Goal: Information Seeking & Learning: Learn about a topic

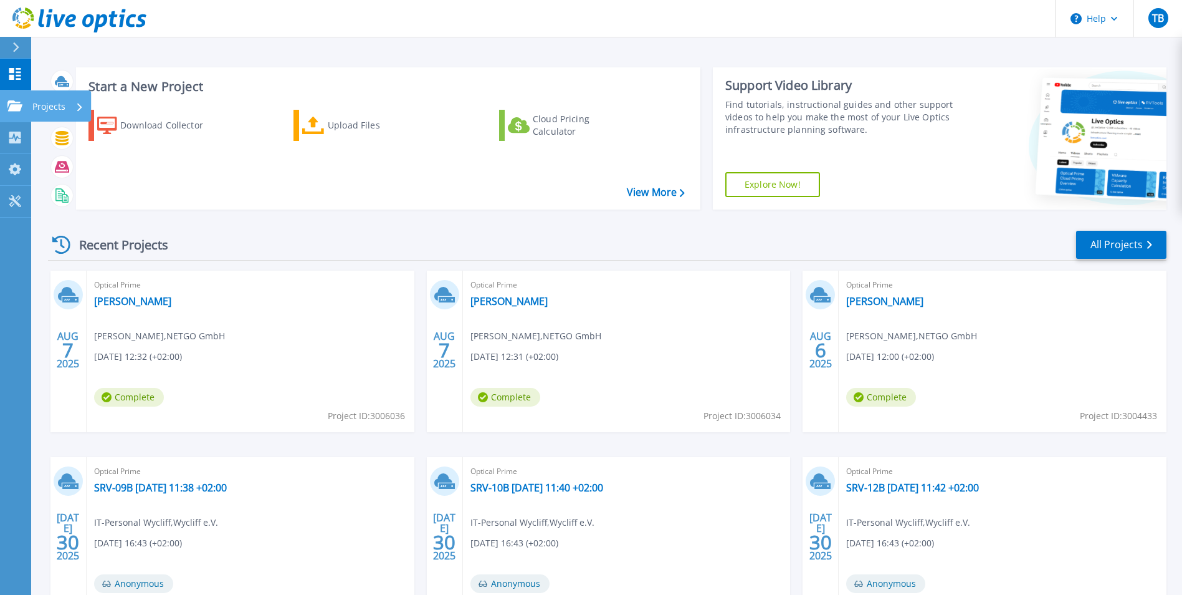
click at [7, 104] on link "Projects Projects" at bounding box center [15, 106] width 31 height 32
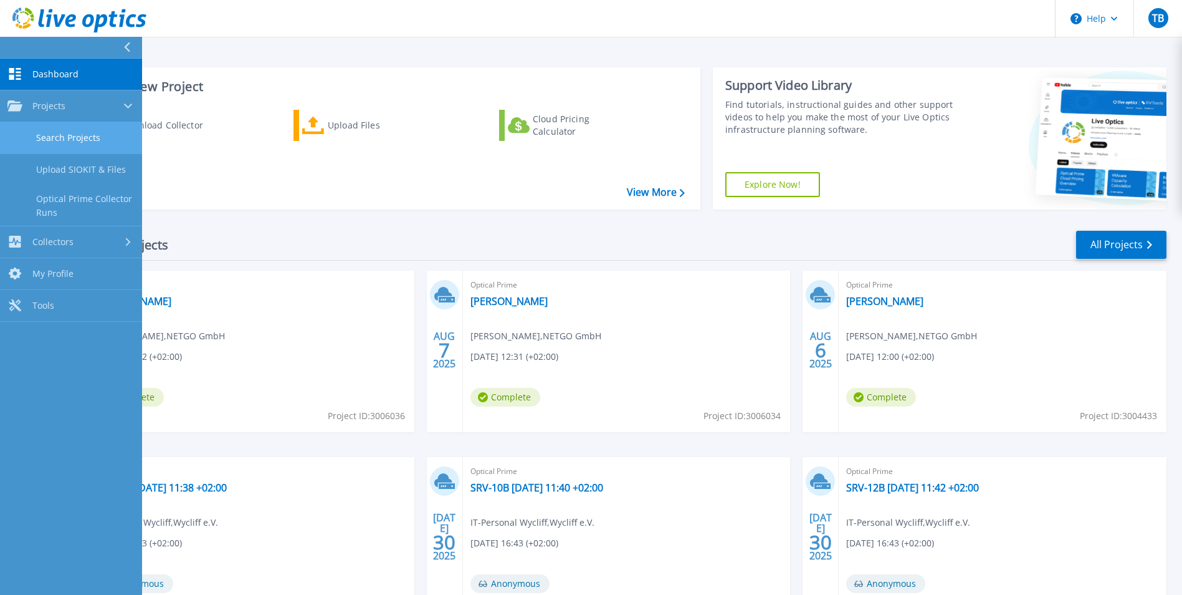
click at [89, 133] on link "Search Projects" at bounding box center [71, 138] width 142 height 32
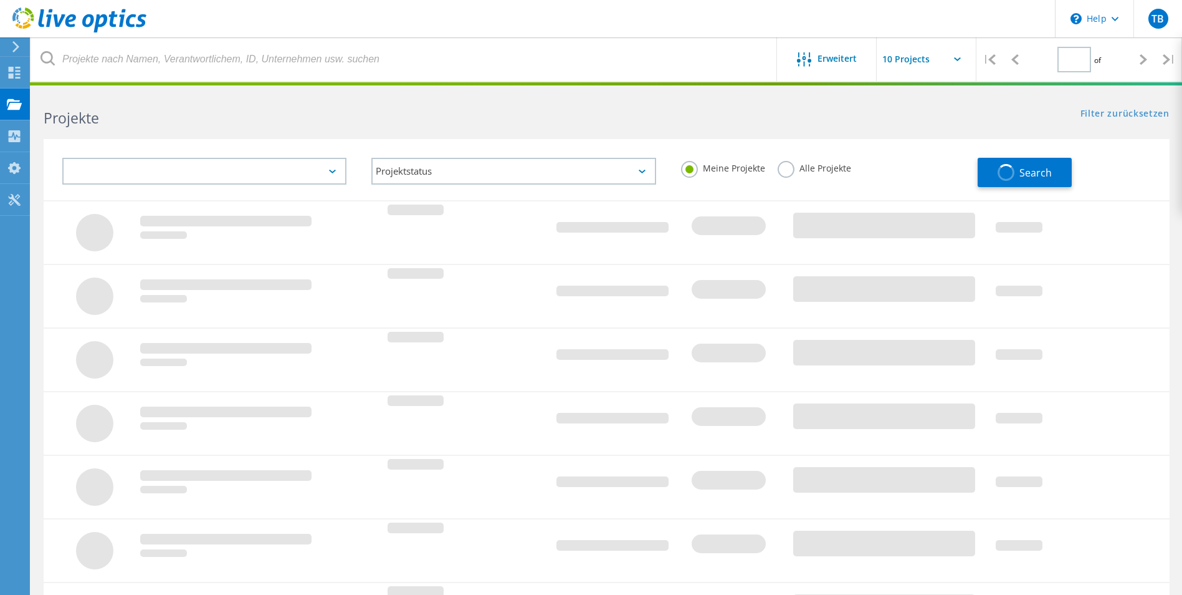
type input "2"
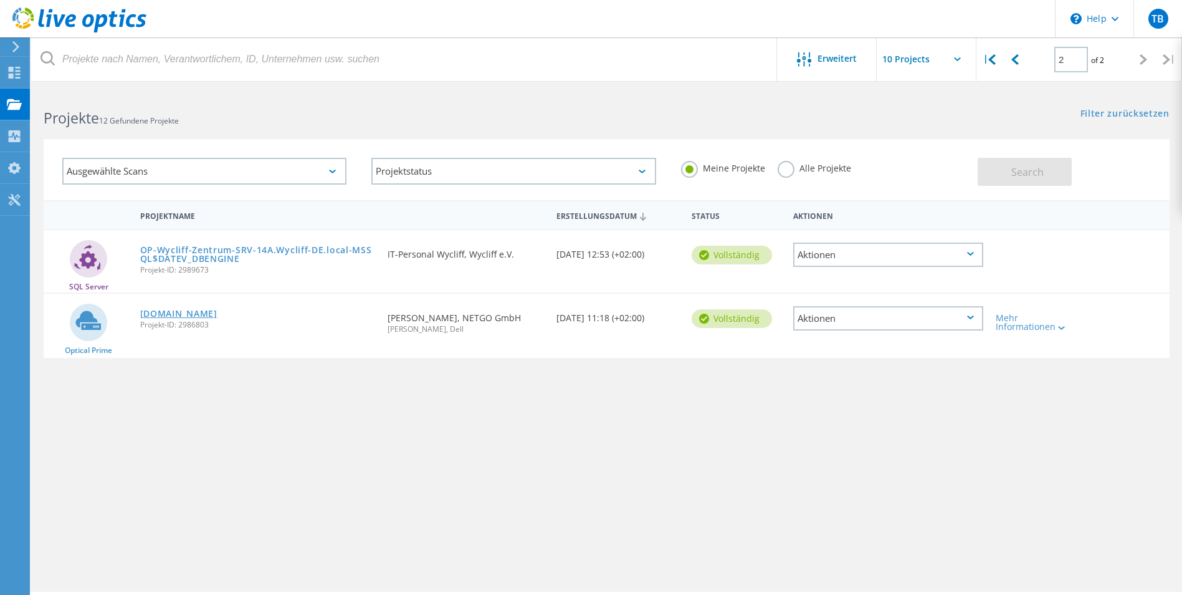
click at [205, 309] on link "vcenter01.ad.f-a-t.de" at bounding box center [178, 313] width 77 height 9
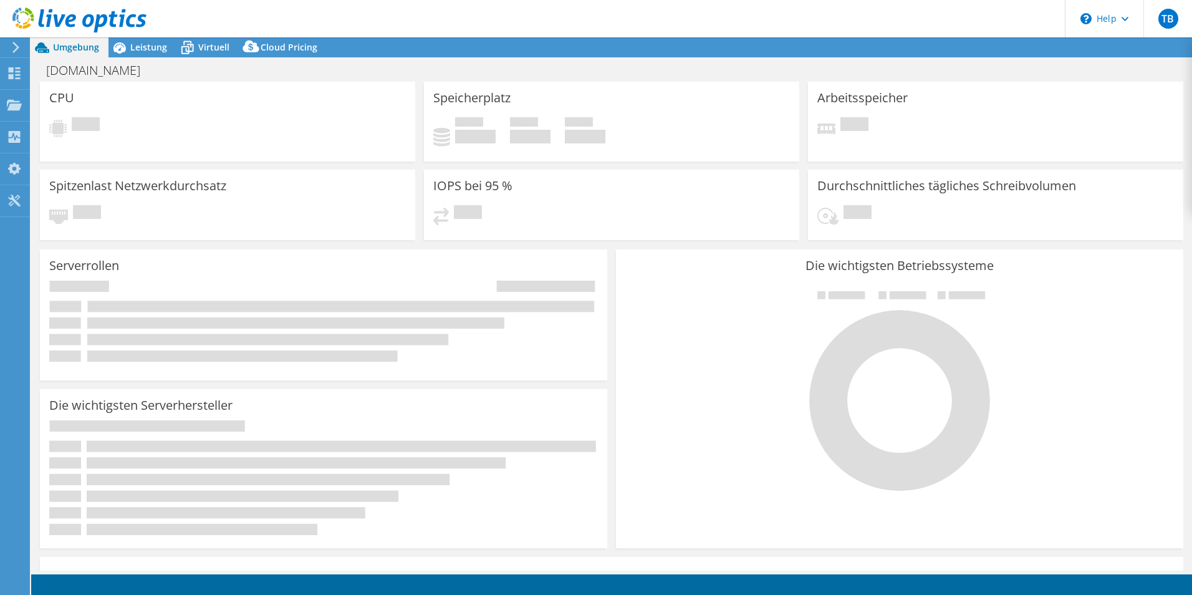
select select "EUFrankfurt"
select select "EUR"
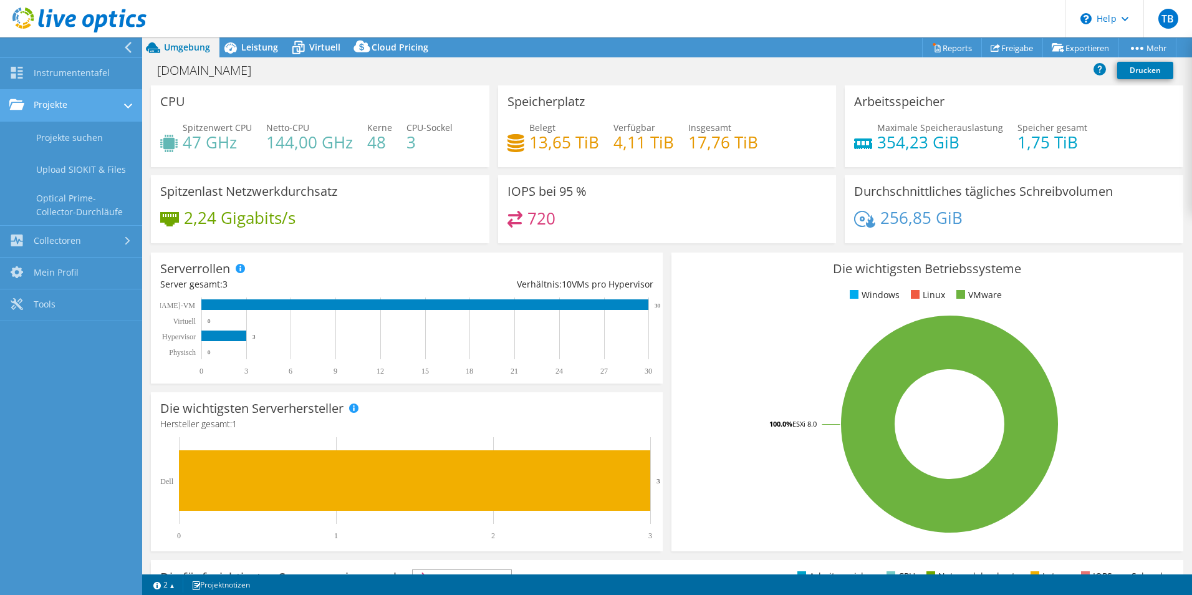
click at [49, 101] on link "Projekte" at bounding box center [71, 106] width 142 height 32
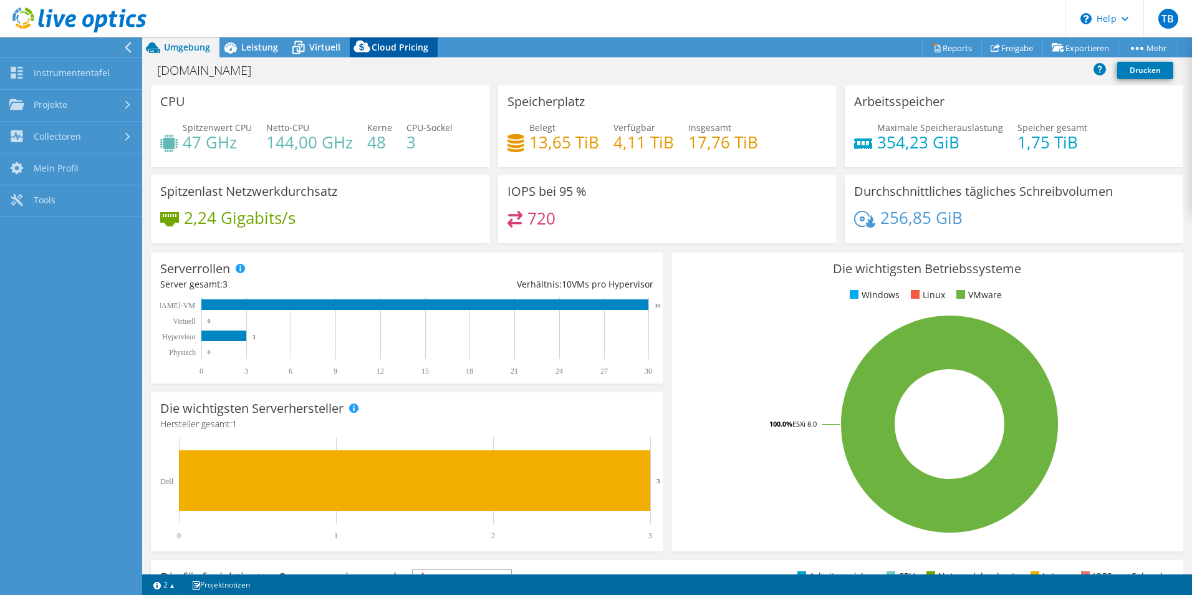
click at [241, 40] on icon at bounding box center [230, 48] width 22 height 22
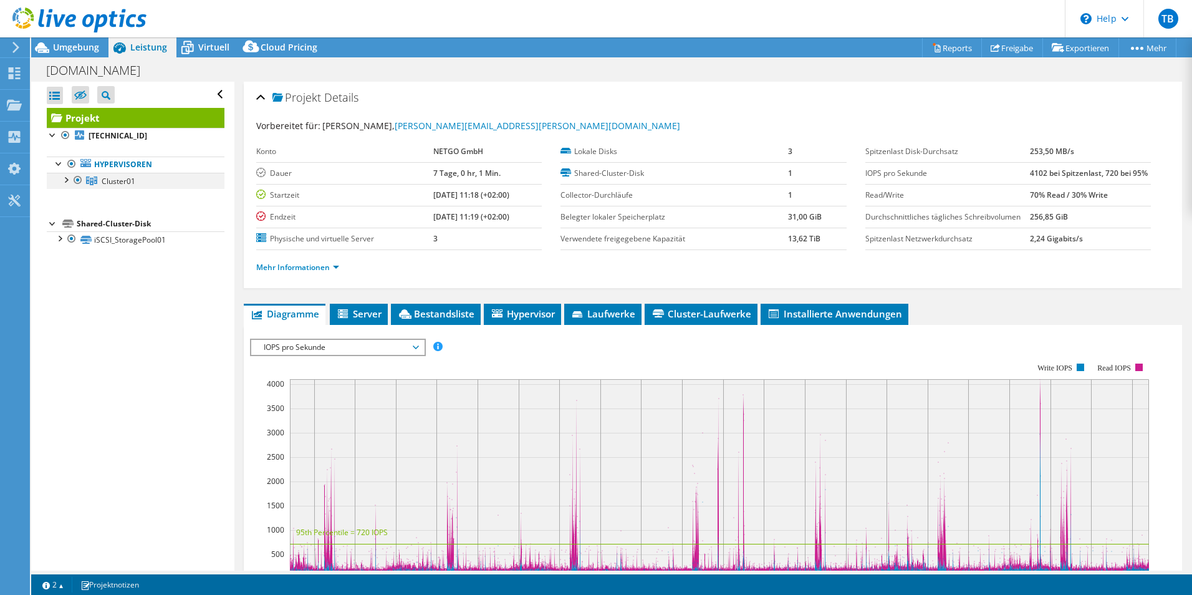
click at [70, 178] on div at bounding box center [65, 179] width 12 height 12
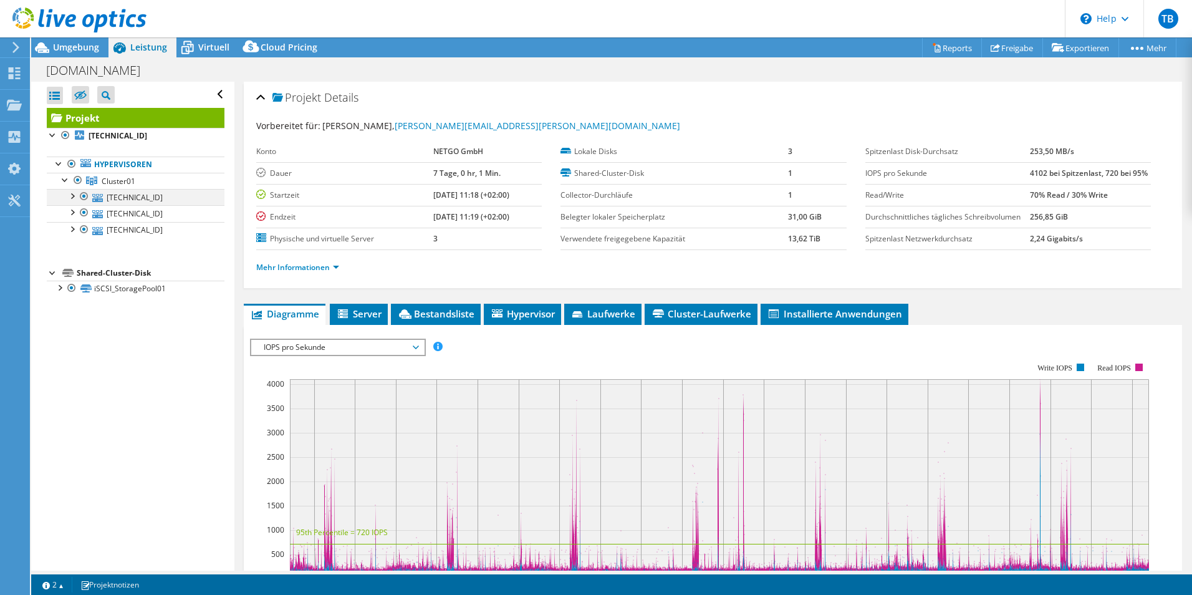
click at [69, 198] on div at bounding box center [71, 195] width 12 height 12
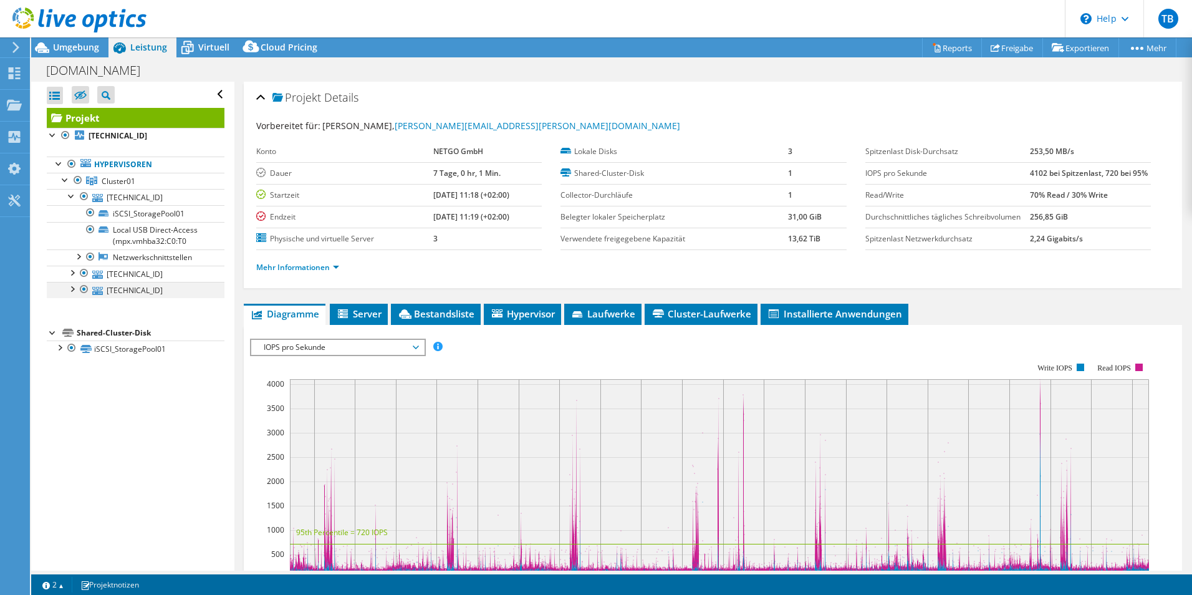
click at [75, 287] on div at bounding box center [71, 288] width 12 height 12
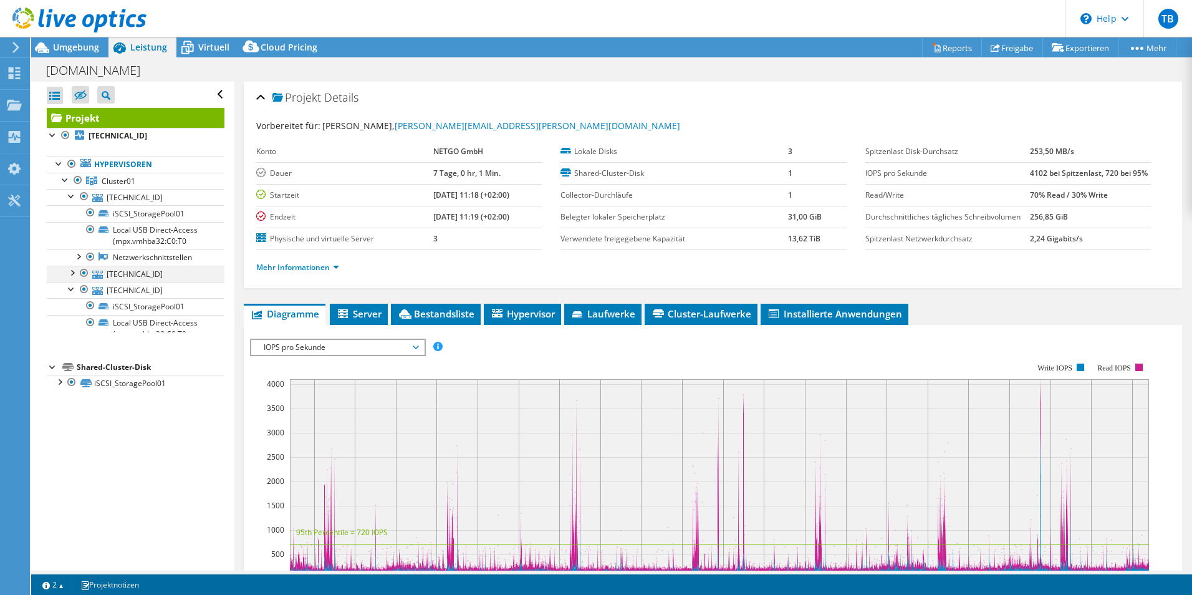
click at [71, 270] on div at bounding box center [71, 272] width 12 height 12
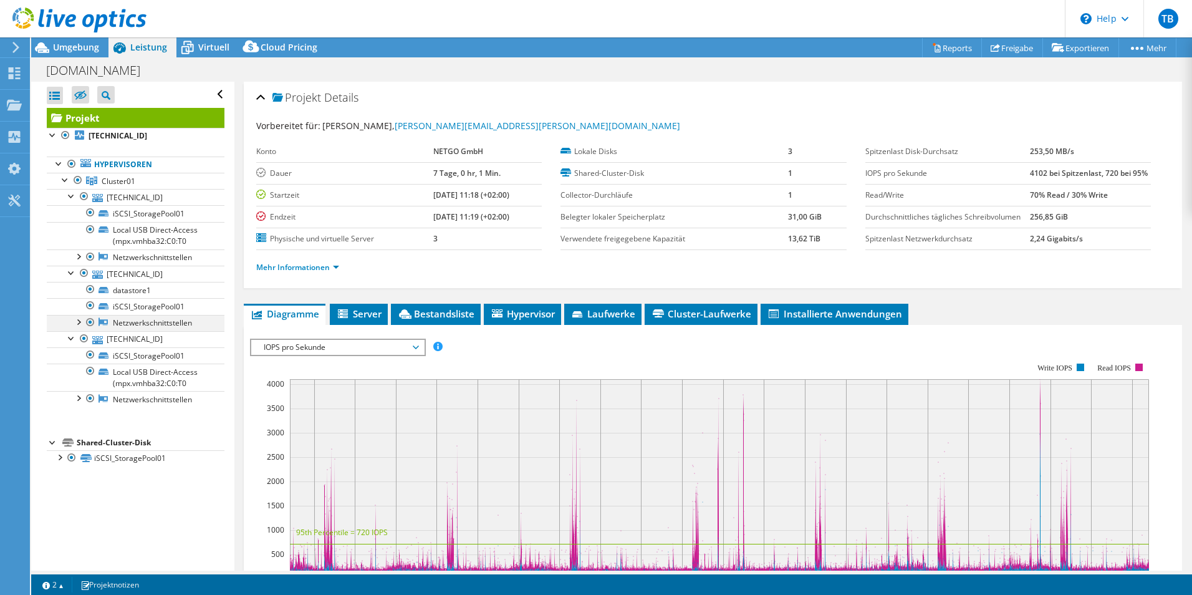
click at [77, 325] on div at bounding box center [78, 321] width 12 height 12
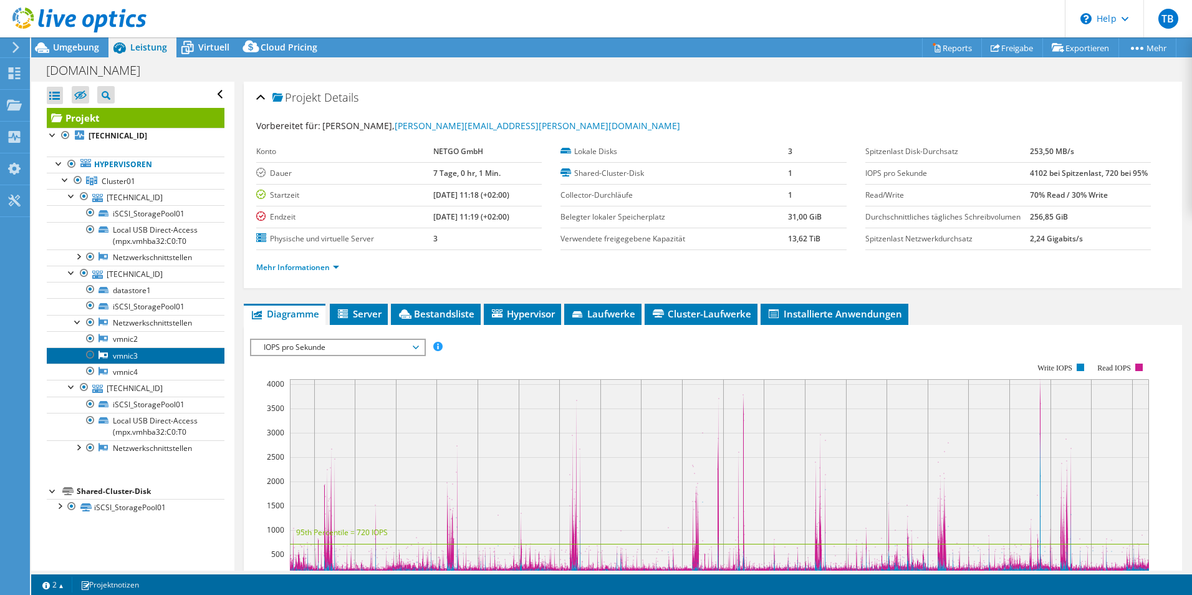
click at [136, 351] on link "vmnic3" at bounding box center [136, 355] width 178 height 16
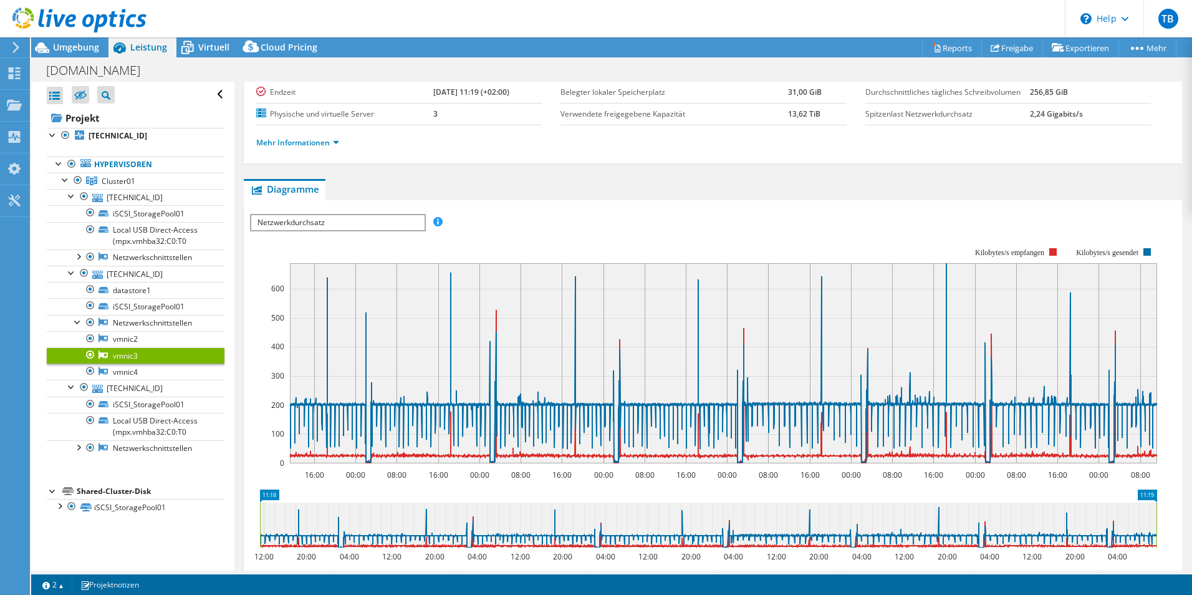
scroll to position [62, 0]
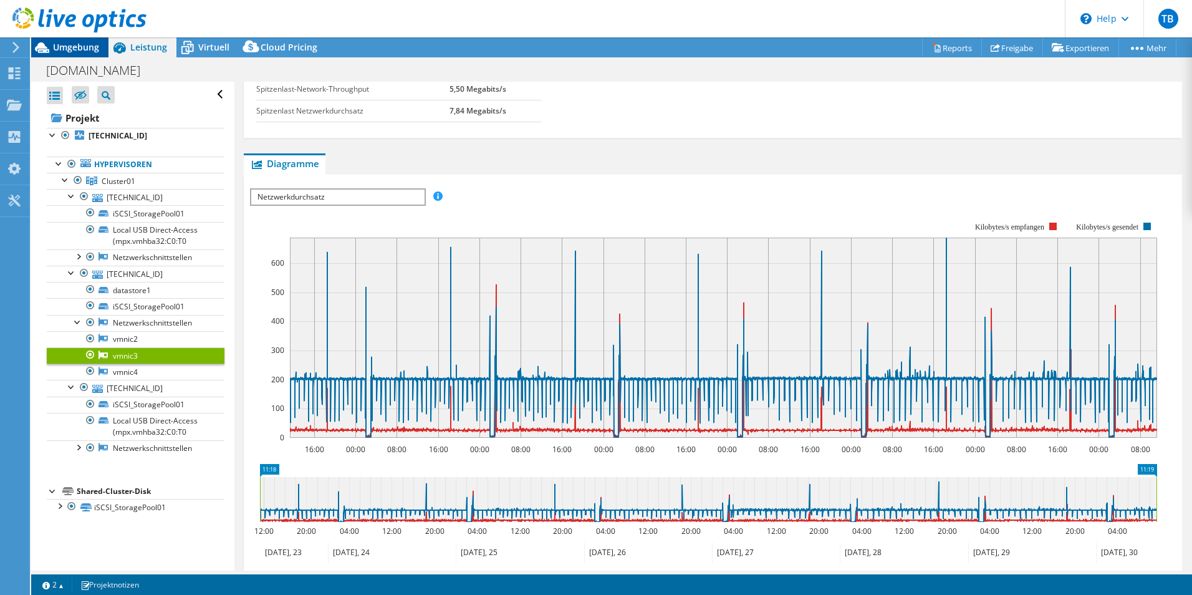
click at [88, 52] on span "Umgebung" at bounding box center [76, 47] width 46 height 12
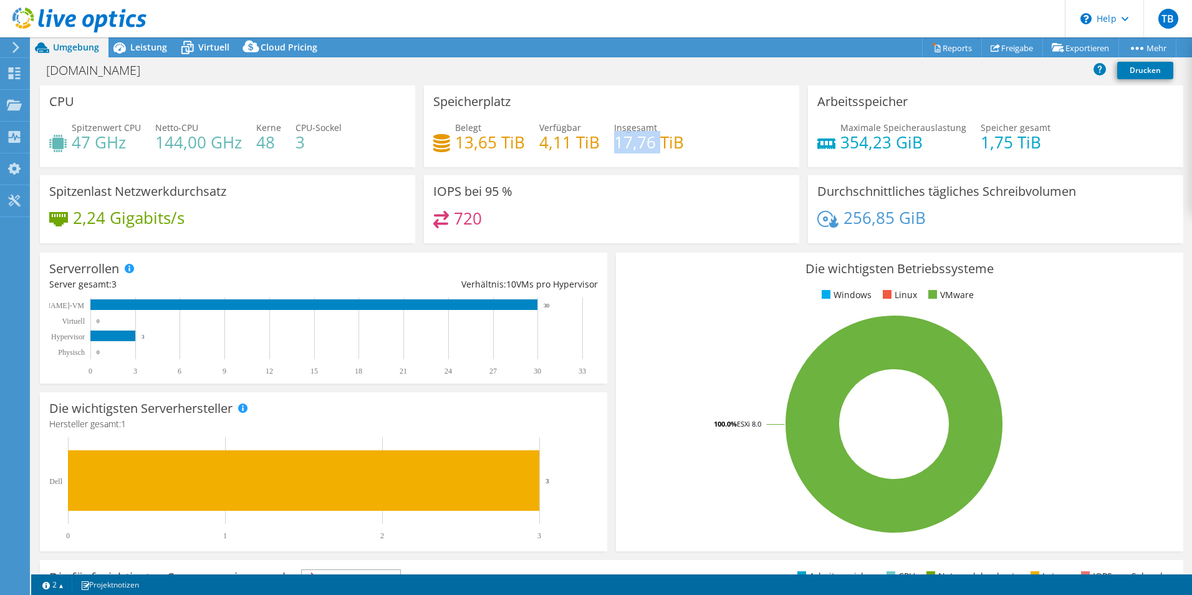
drag, startPoint x: 614, startPoint y: 143, endPoint x: 653, endPoint y: 142, distance: 39.3
click at [653, 142] on h4 "17,76 TiB" at bounding box center [649, 142] width 70 height 14
drag, startPoint x: 653, startPoint y: 142, endPoint x: 693, endPoint y: 143, distance: 39.9
click at [692, 143] on div "Belegt 13,65 TiB Verfügbar 4,11 TiB Insgesamt 17,76 TiB" at bounding box center [611, 141] width 357 height 41
click at [745, 144] on div "Belegt 13,65 TiB Verfügbar 4,11 TiB Insgesamt 17,76 TiB" at bounding box center [611, 141] width 357 height 41
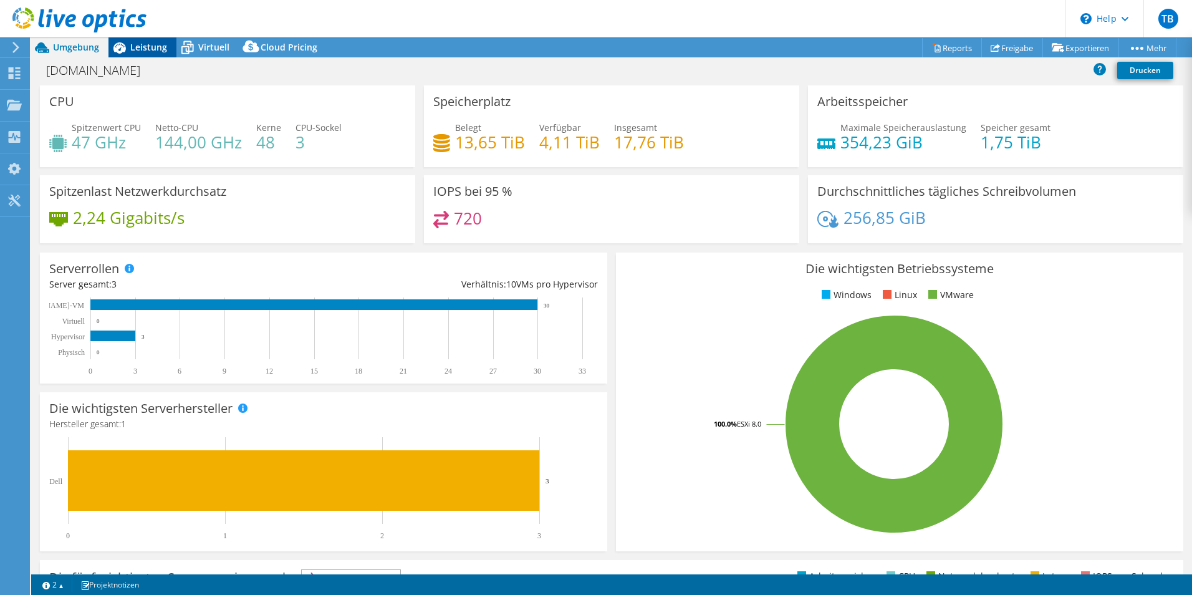
click at [143, 42] on span "Leistung" at bounding box center [148, 47] width 37 height 12
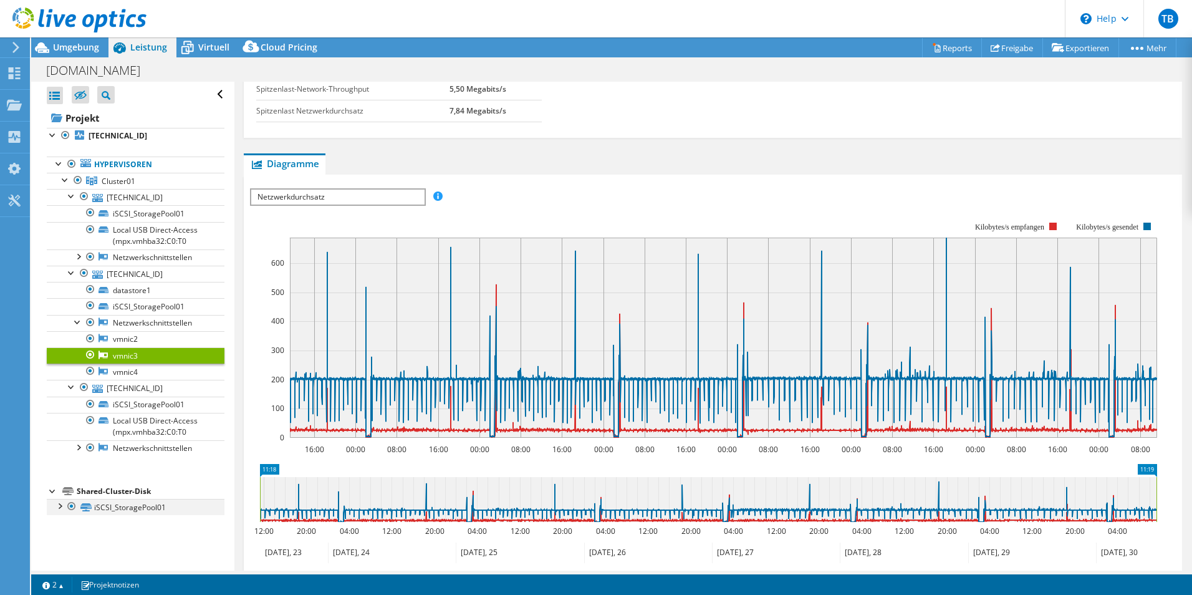
click at [59, 503] on div at bounding box center [59, 505] width 12 height 12
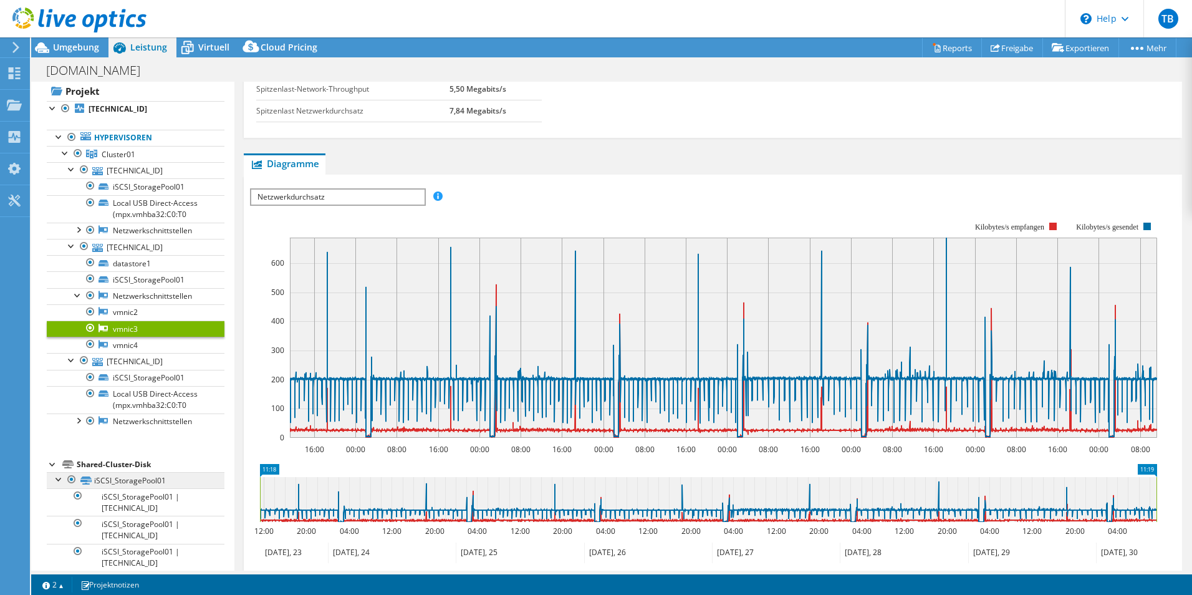
scroll to position [27, 0]
click at [142, 481] on link "iSCSI_StoragePool01" at bounding box center [136, 479] width 178 height 16
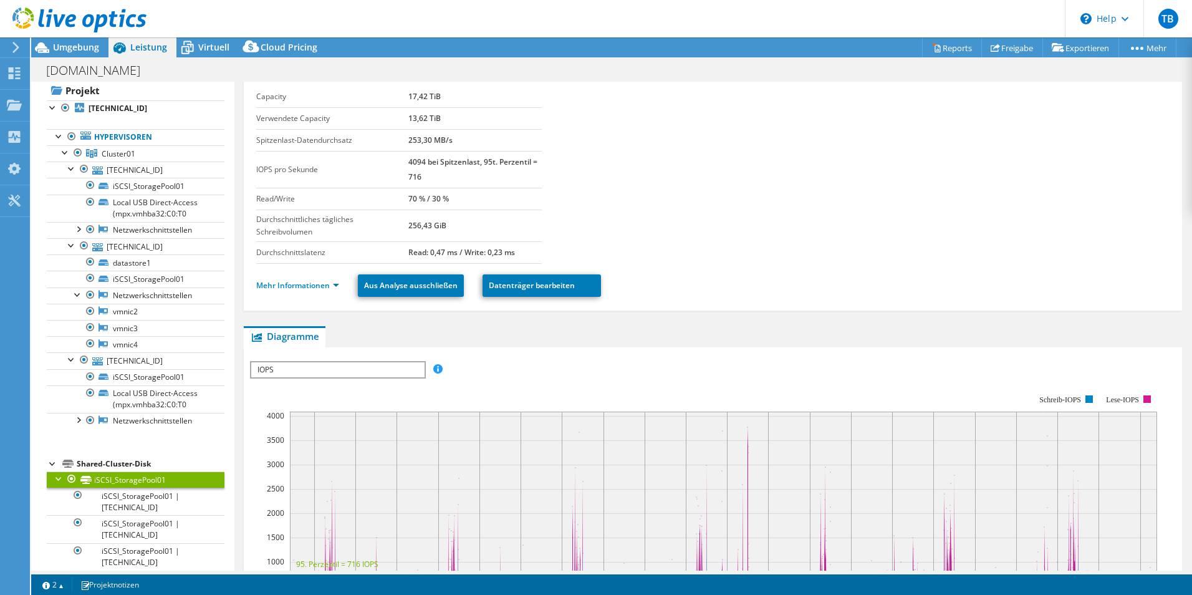
scroll to position [0, 0]
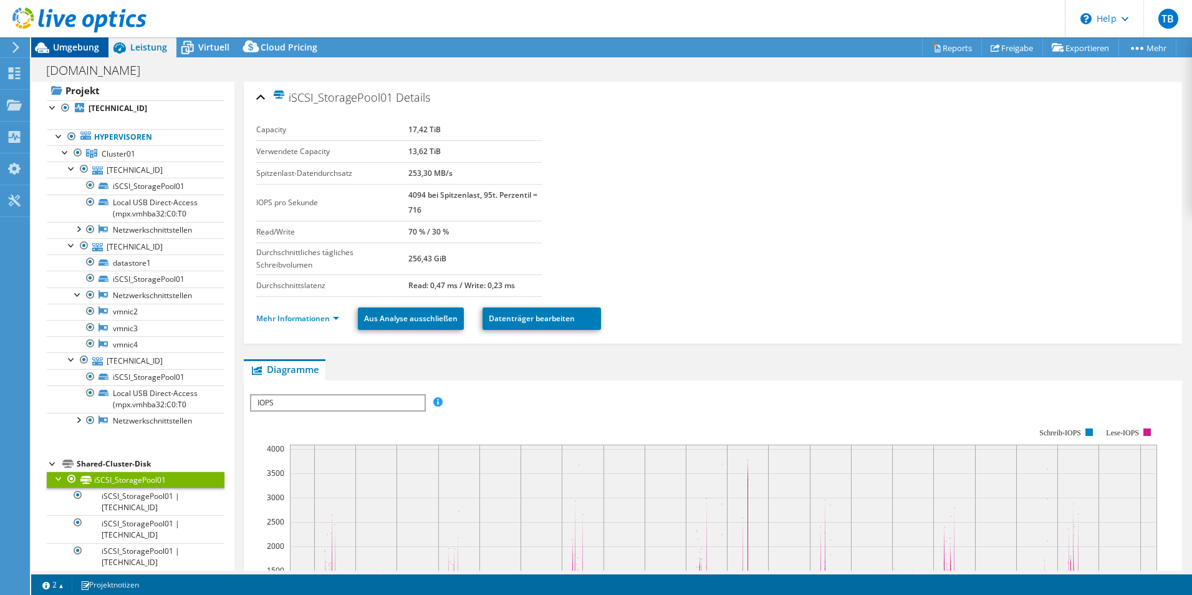
click at [64, 45] on span "Umgebung" at bounding box center [76, 47] width 46 height 12
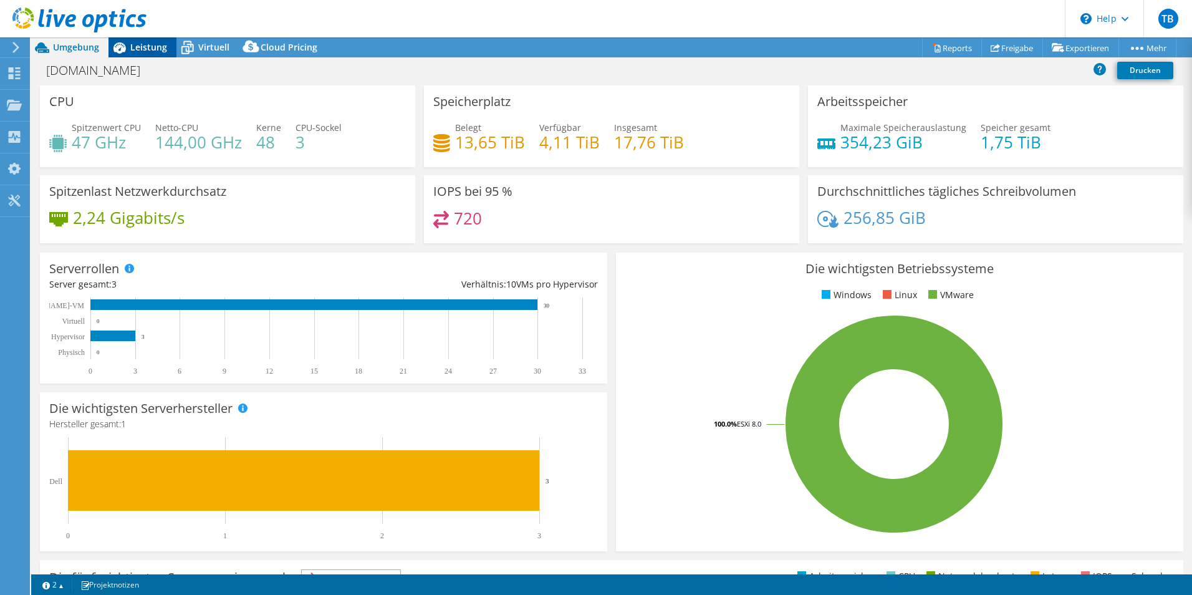
click at [149, 49] on span "Leistung" at bounding box center [148, 47] width 37 height 12
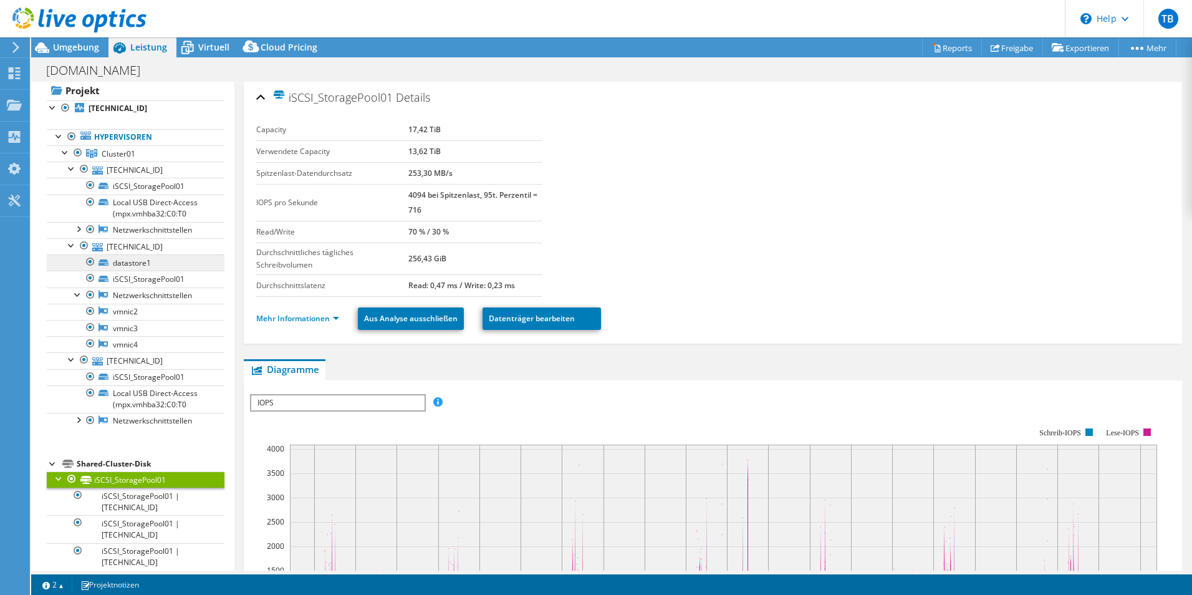
scroll to position [42, 0]
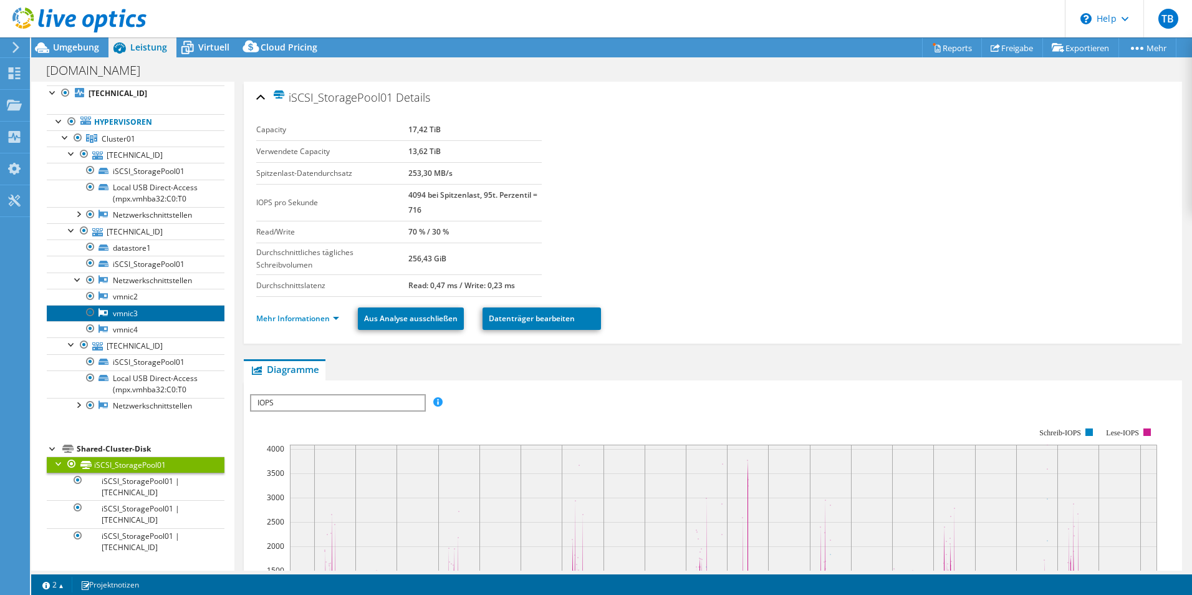
click at [140, 310] on link "vmnic3" at bounding box center [136, 313] width 178 height 16
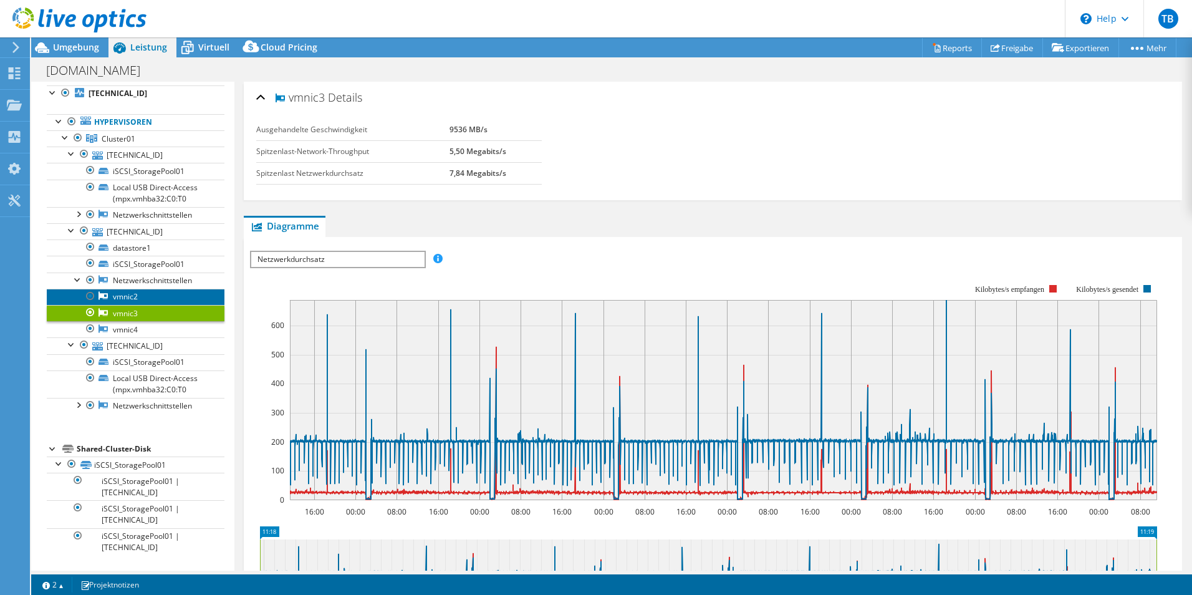
click at [143, 300] on link "vmnic2" at bounding box center [136, 297] width 178 height 16
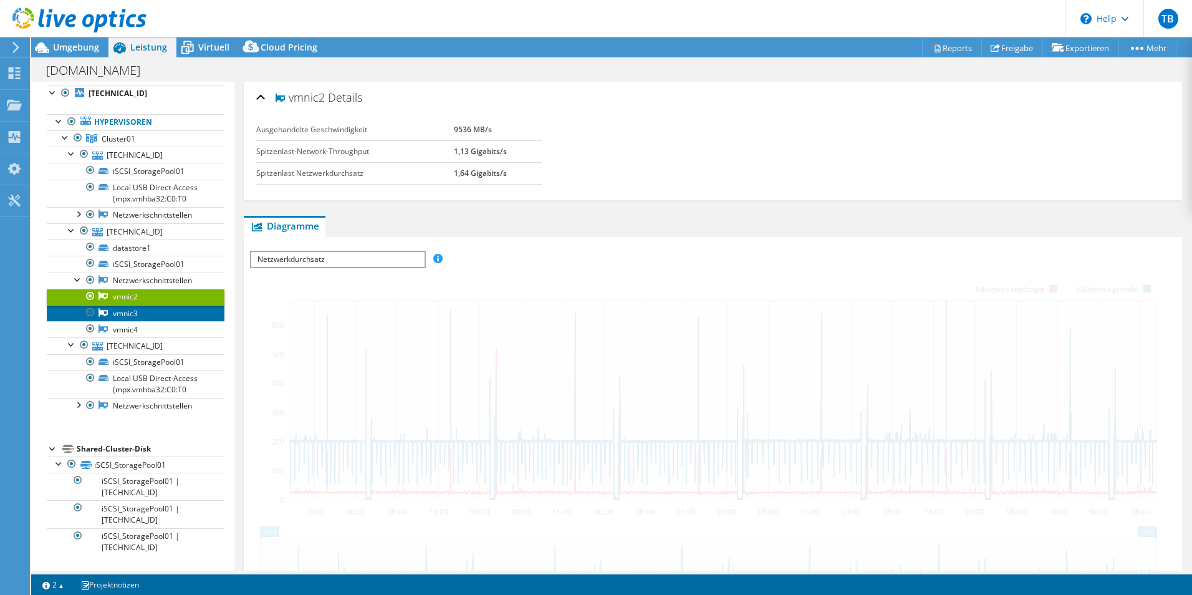
click at [150, 320] on link "vmnic3" at bounding box center [136, 313] width 178 height 16
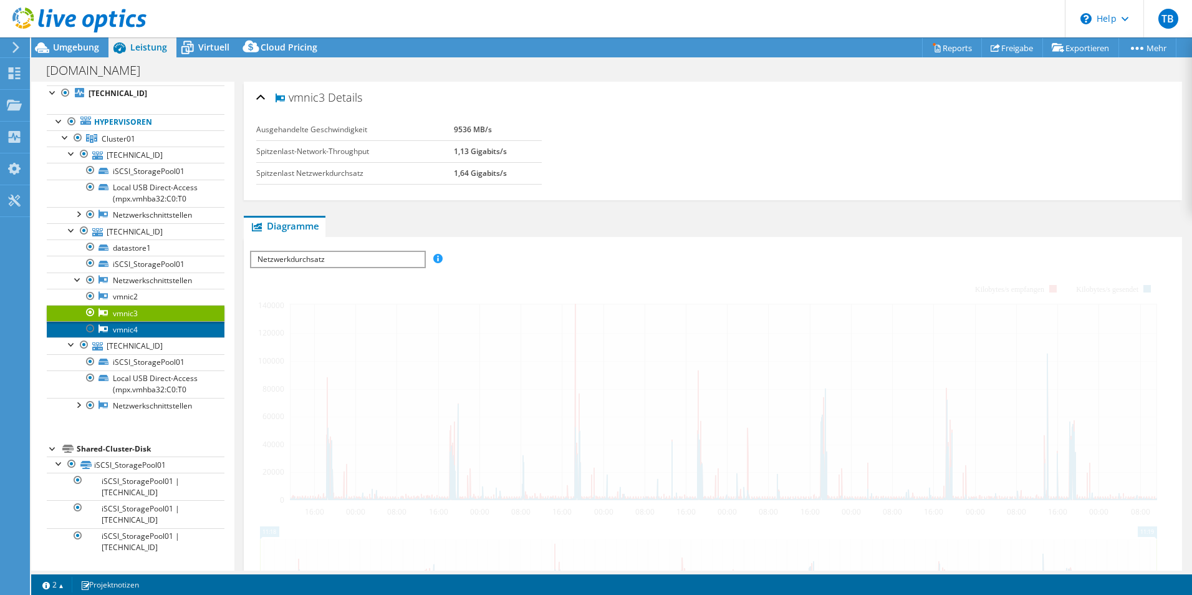
click at [150, 330] on link "vmnic4" at bounding box center [136, 329] width 178 height 16
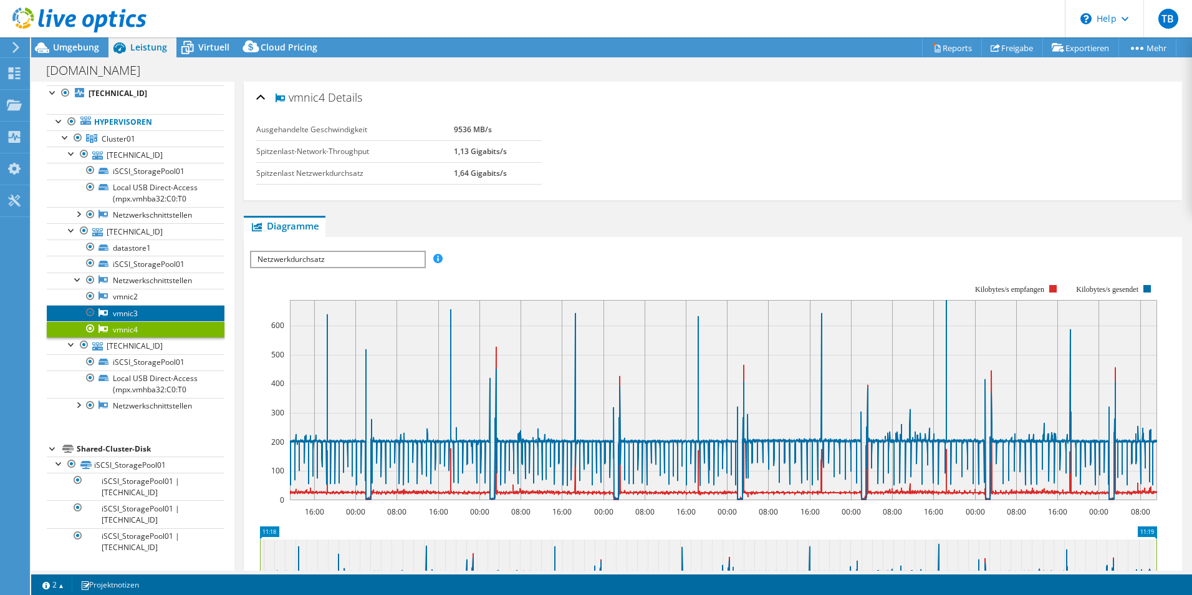
click at [150, 312] on link "vmnic3" at bounding box center [136, 313] width 178 height 16
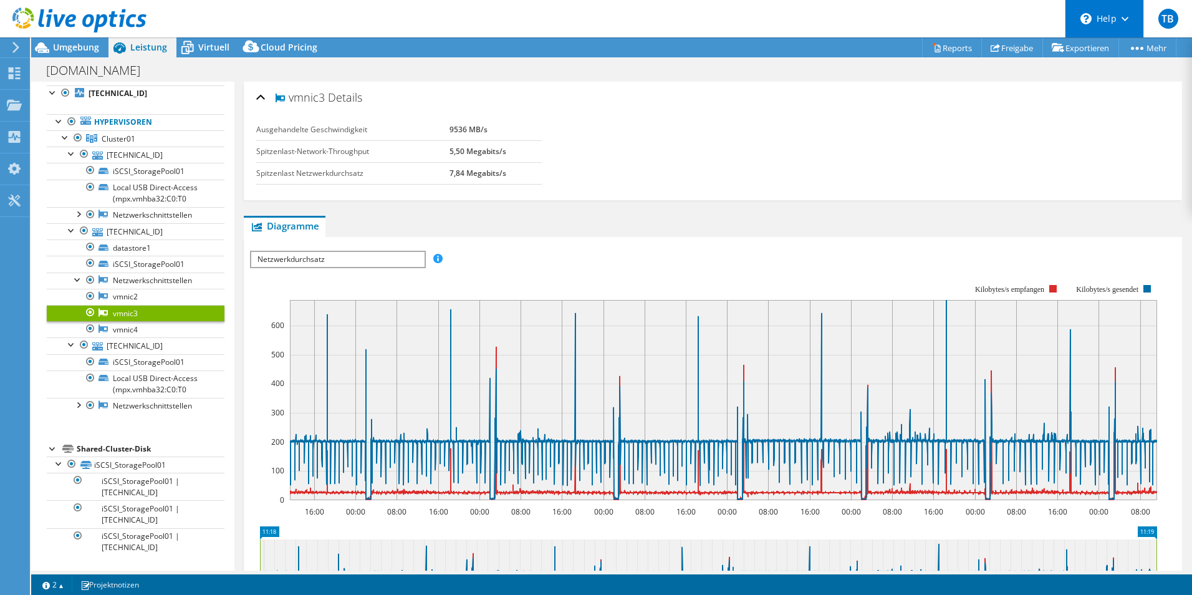
scroll to position [0, 0]
